Goal: Transaction & Acquisition: Obtain resource

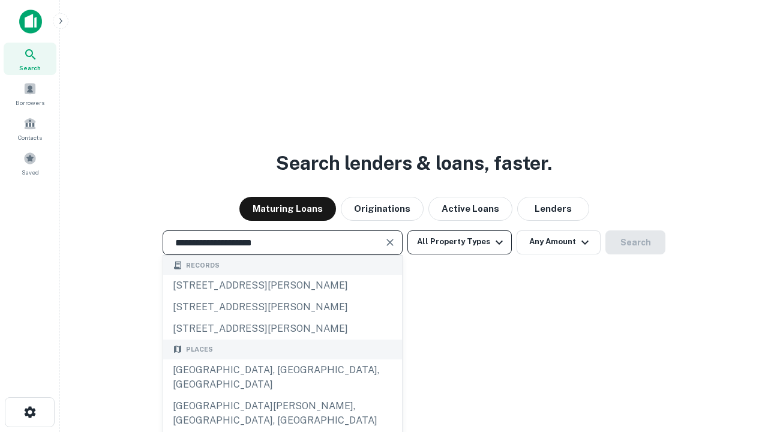
click at [282, 396] on div "Santa Monica, CA, USA" at bounding box center [282, 378] width 239 height 36
click at [460, 242] on button "All Property Types" at bounding box center [460, 243] width 104 height 24
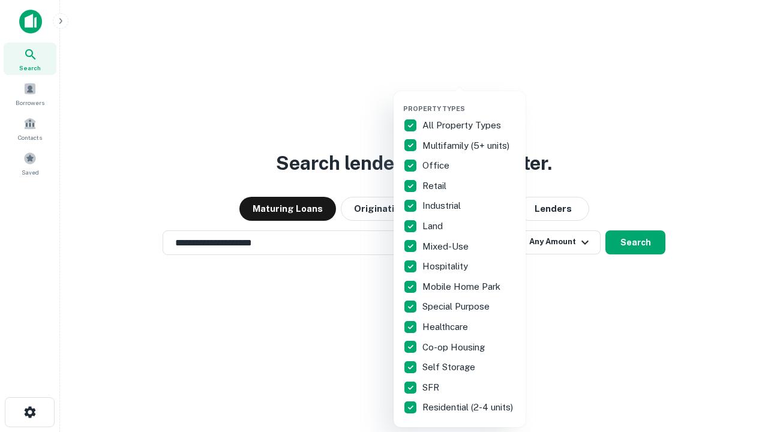
type input "**********"
click at [469, 101] on button "button" at bounding box center [469, 101] width 132 height 1
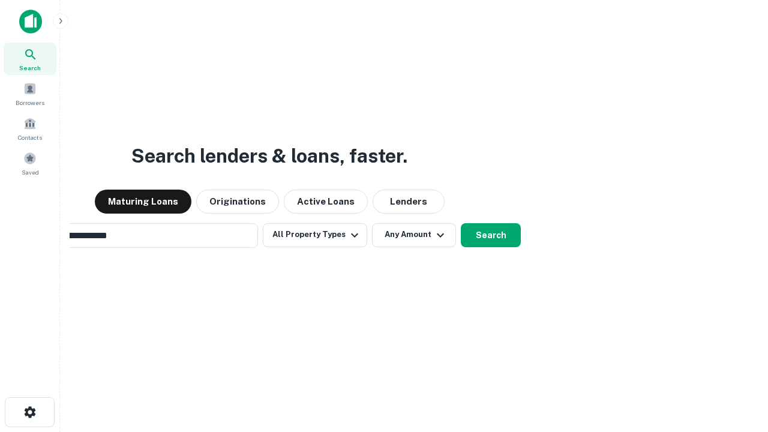
scroll to position [19, 0]
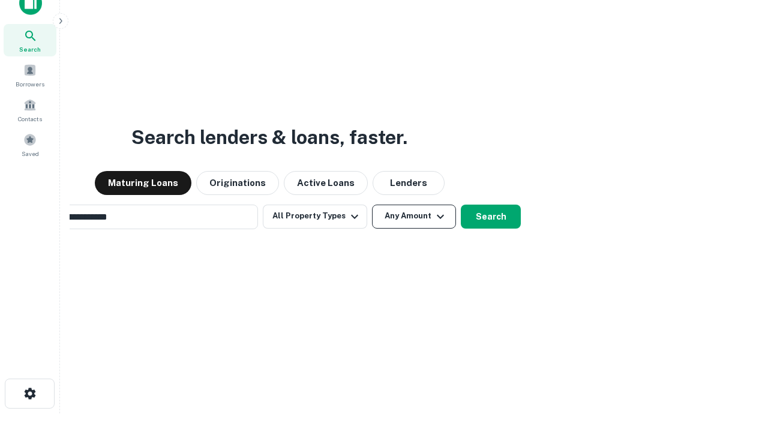
click at [372, 205] on button "Any Amount" at bounding box center [414, 217] width 84 height 24
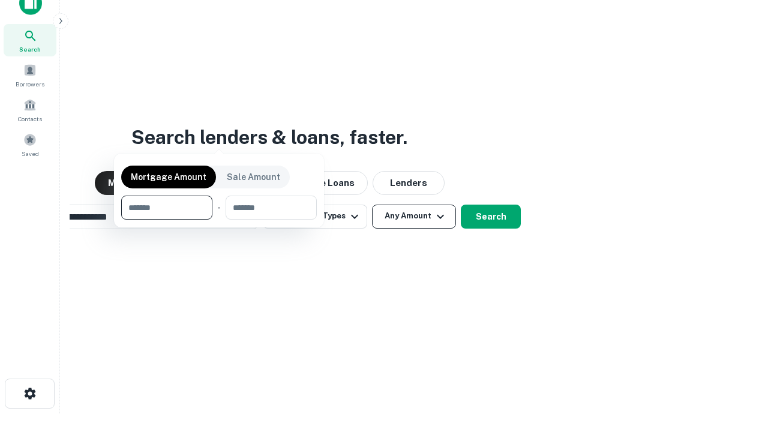
scroll to position [19, 0]
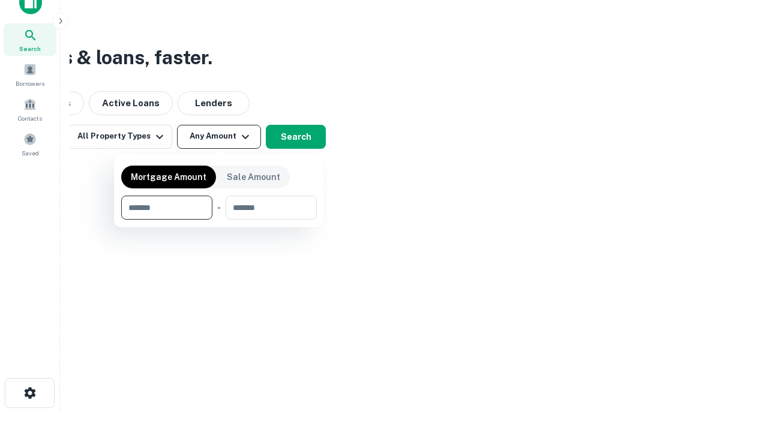
type input "*******"
click at [219, 220] on button "button" at bounding box center [219, 220] width 196 height 1
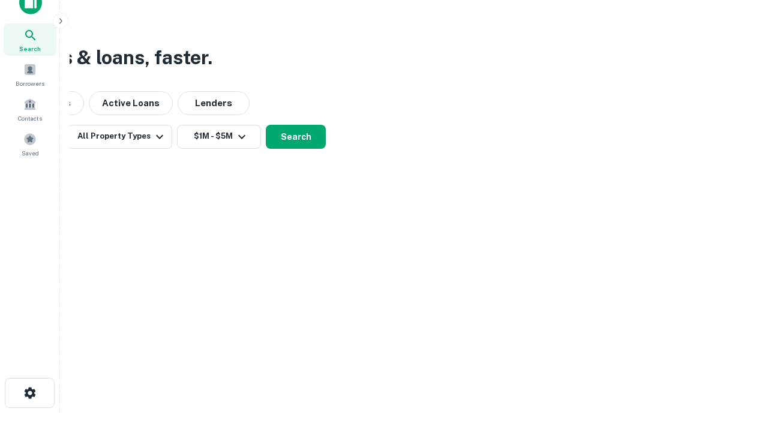
scroll to position [19, 0]
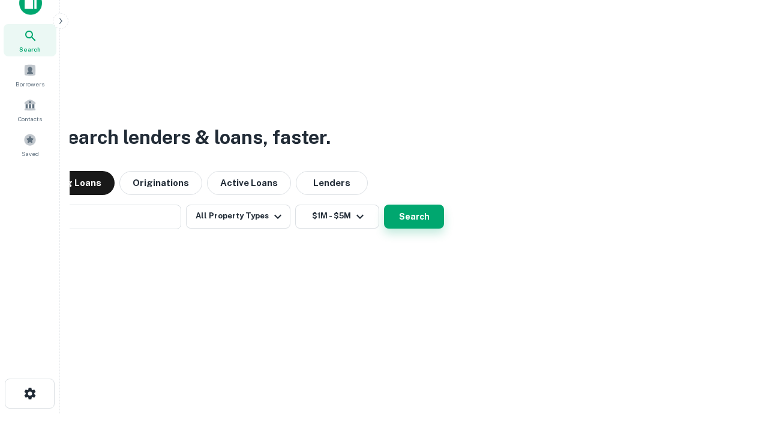
click at [384, 205] on button "Search" at bounding box center [414, 217] width 60 height 24
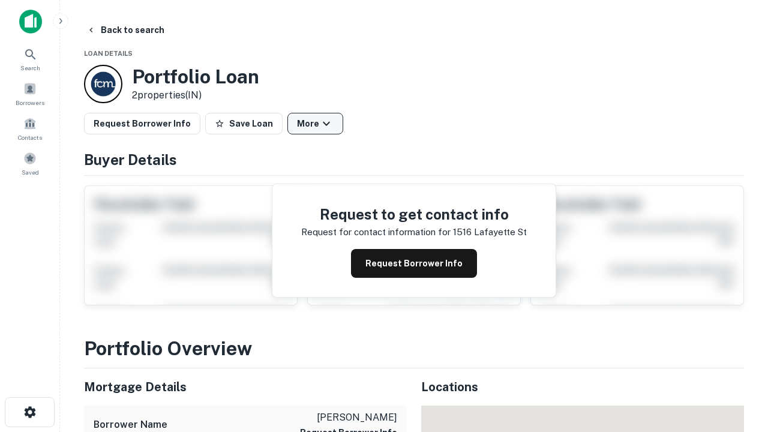
click at [315, 124] on button "More" at bounding box center [316, 124] width 56 height 22
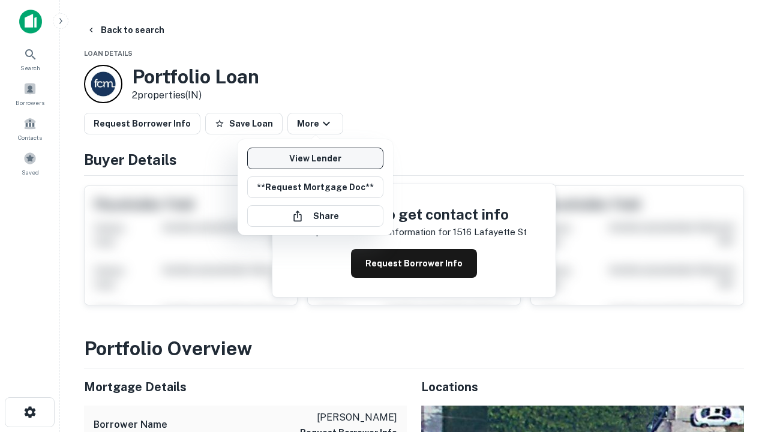
click at [315, 158] on link "View Lender" at bounding box center [315, 159] width 136 height 22
